Goal: Information Seeking & Learning: Find contact information

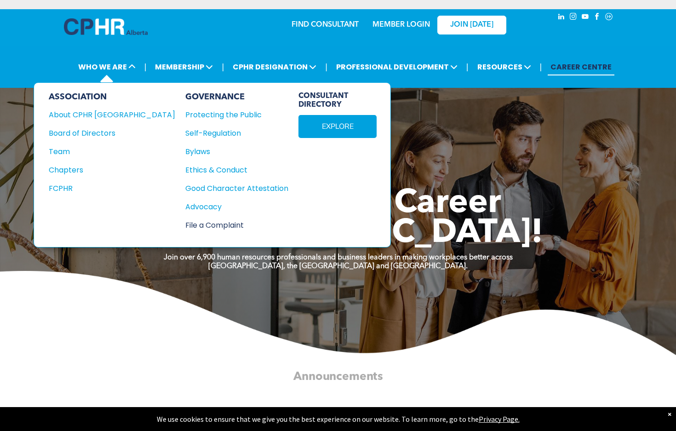
click at [185, 222] on div "File a Complaint" at bounding box center [231, 225] width 93 height 12
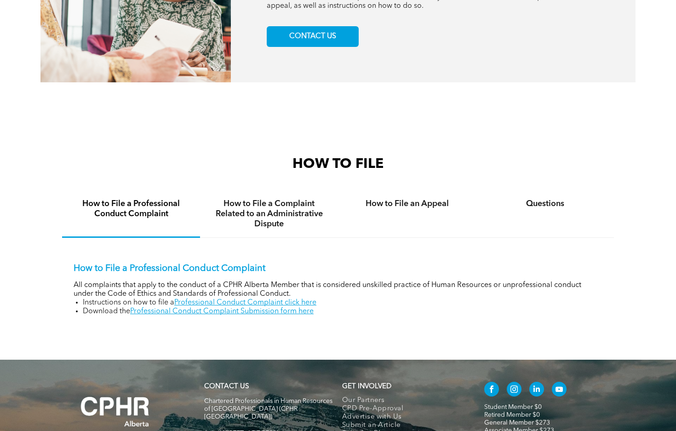
scroll to position [451, 0]
click at [208, 301] on link "Professional Conduct Complaint click here" at bounding box center [245, 302] width 142 height 7
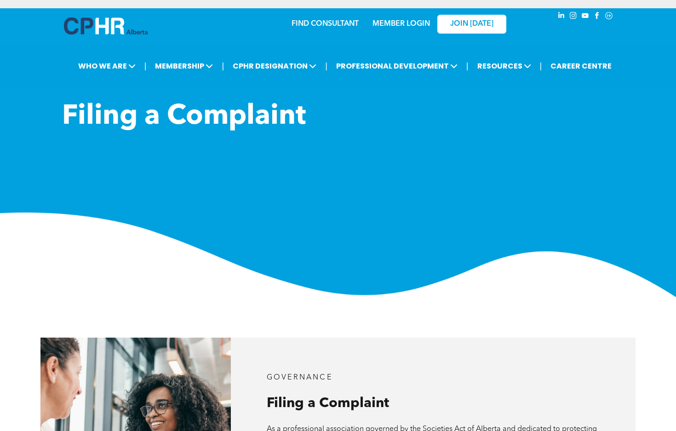
scroll to position [0, 0]
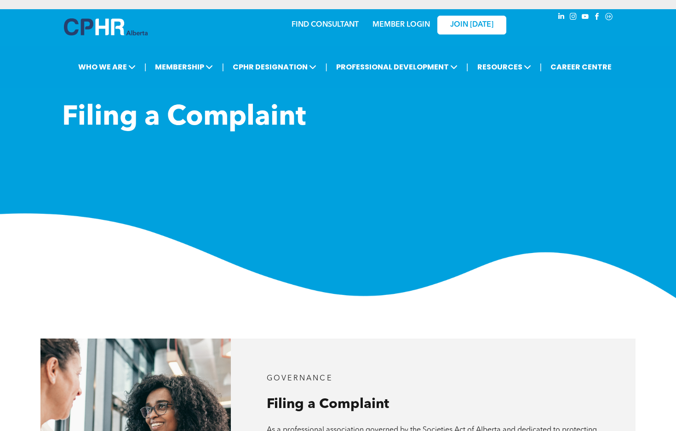
click at [354, 22] on div "MEMBER LOGIN" at bounding box center [382, 24] width 85 height 29
click at [311, 22] on link "FIND CONSULTANT" at bounding box center [325, 24] width 67 height 7
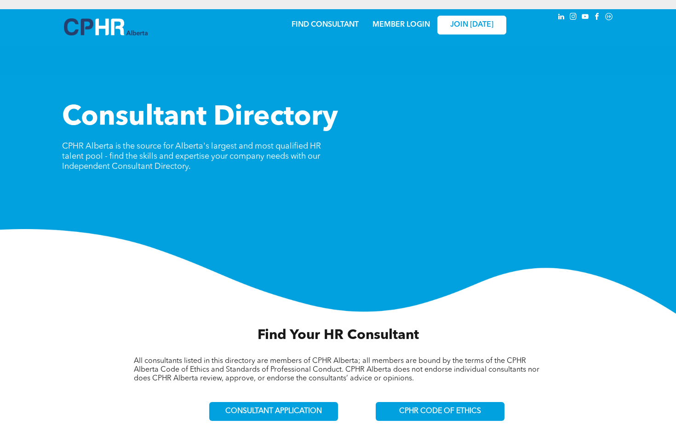
scroll to position [219, 0]
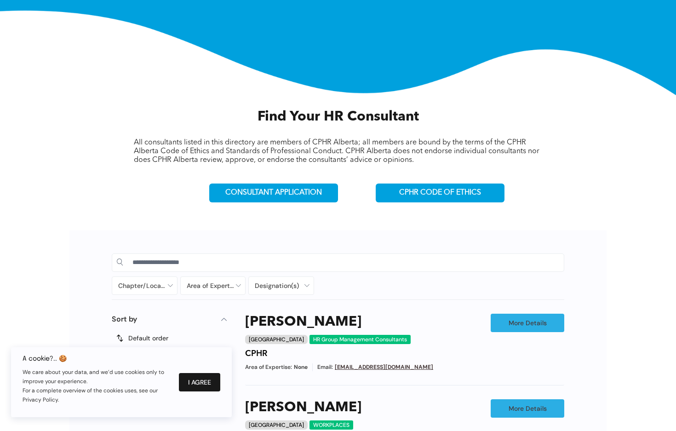
click at [202, 385] on button "I Agree" at bounding box center [199, 382] width 41 height 18
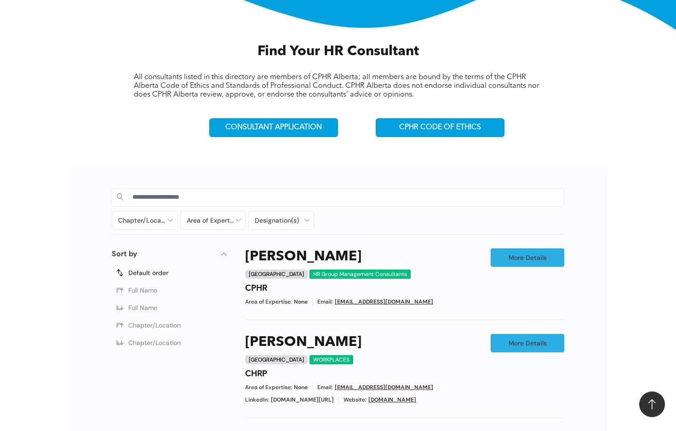
scroll to position [300, 0]
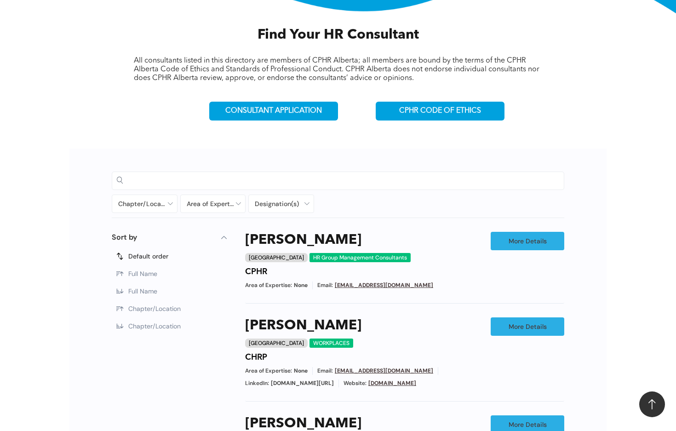
click at [152, 177] on input at bounding box center [346, 180] width 427 height 14
type input "*******"
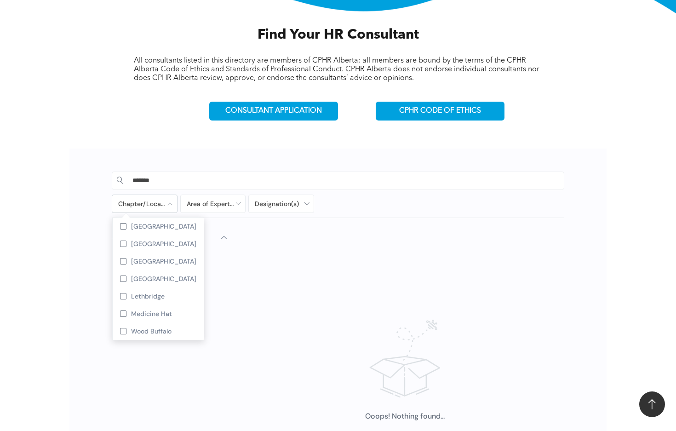
click at [170, 206] on div at bounding box center [144, 203] width 65 height 17
click at [156, 225] on div "Calgary" at bounding box center [158, 226] width 91 height 17
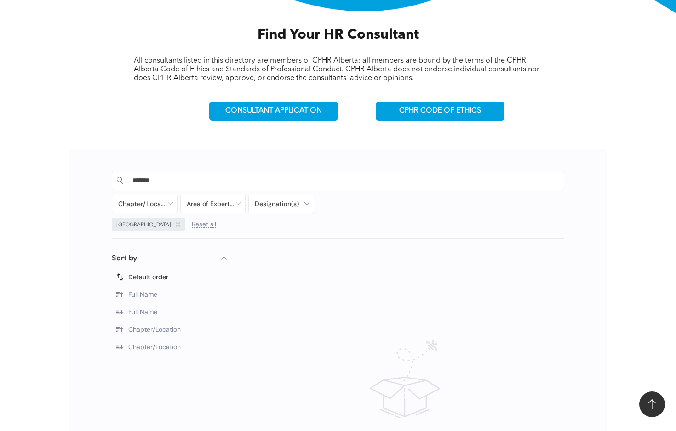
drag, startPoint x: 163, startPoint y: 180, endPoint x: 108, endPoint y: 167, distance: 56.9
click at [109, 167] on div "******* Chapter/Location Calgary Central Alberta Edmonton Grande Prairie Lethbr…" at bounding box center [338, 350] width 471 height 367
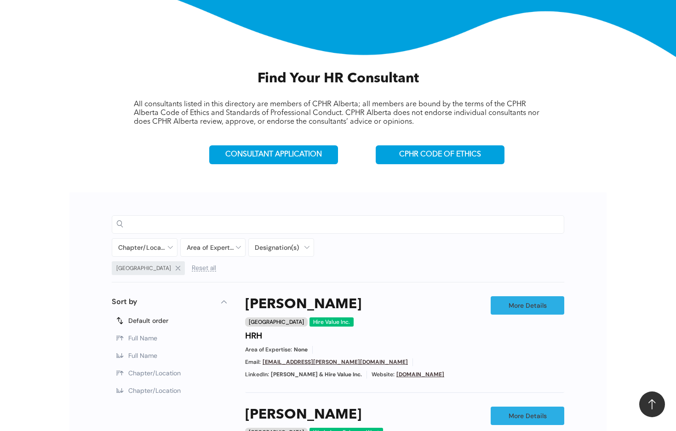
scroll to position [48, 0]
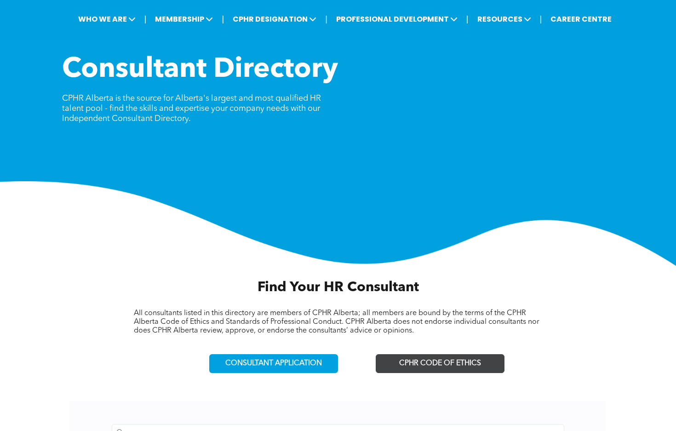
click at [465, 367] on link "CPHR CODE OF ETHICS" at bounding box center [440, 363] width 129 height 19
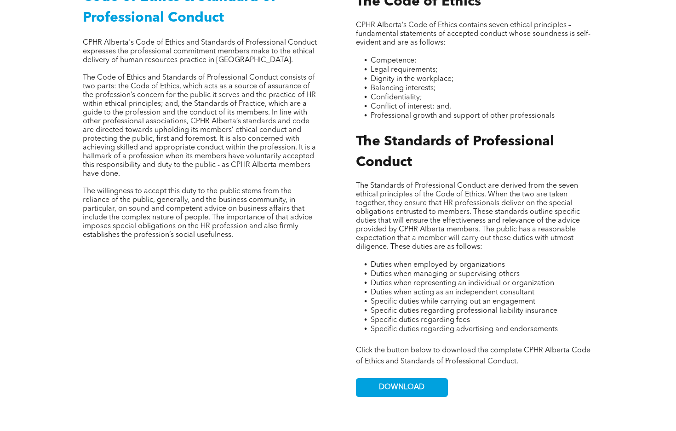
scroll to position [392, 0]
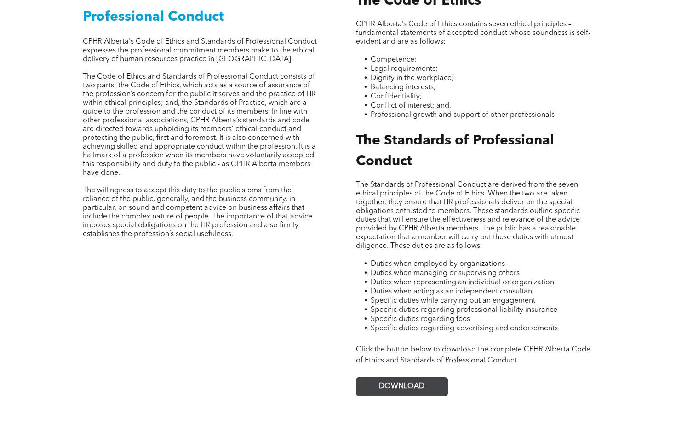
click at [440, 379] on link "DOWNLOAD" at bounding box center [402, 386] width 92 height 19
